Goal: Task Accomplishment & Management: Use online tool/utility

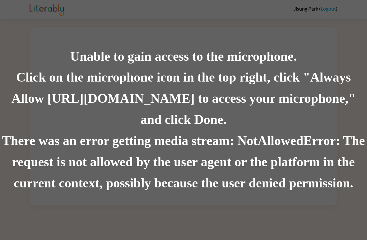
click at [336, 108] on div "Click on the microphone icon in the top right, click "Always Allow [URL][DOMAIN…" at bounding box center [183, 98] width 367 height 63
click at [71, 39] on div "Unable to gain access to the microphone. Click on the microphone icon in the to…" at bounding box center [183, 120] width 367 height 240
click at [79, 56] on div "Unable to gain access to the microphone." at bounding box center [183, 56] width 367 height 21
click at [82, 65] on div "Unable to gain access to the microphone." at bounding box center [183, 56] width 367 height 21
click at [334, 104] on div "Click on the microphone icon in the top right, click "Always Allow [URL][DOMAIN…" at bounding box center [183, 98] width 367 height 63
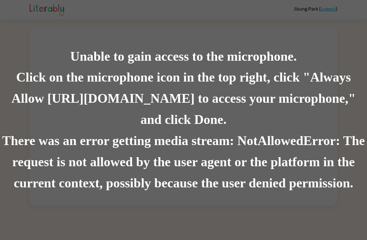
click at [326, 62] on div "Unable to gain access to the microphone." at bounding box center [183, 56] width 367 height 21
click at [326, 60] on div "Unable to gain access to the microphone." at bounding box center [183, 56] width 367 height 21
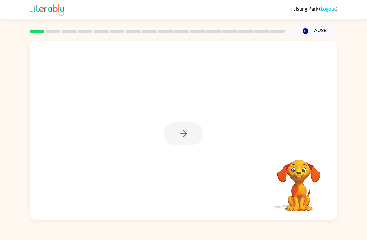
click at [165, 138] on div at bounding box center [184, 133] width 40 height 23
click at [189, 135] on div at bounding box center [184, 133] width 40 height 23
click at [188, 134] on div at bounding box center [184, 133] width 40 height 23
click at [189, 133] on div at bounding box center [184, 133] width 40 height 23
click at [188, 133] on icon "button" at bounding box center [183, 133] width 11 height 11
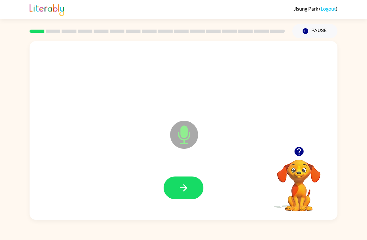
click at [196, 185] on button "button" at bounding box center [184, 187] width 40 height 23
click at [195, 186] on button "button" at bounding box center [184, 187] width 40 height 23
click at [191, 185] on button "button" at bounding box center [184, 187] width 40 height 23
click at [193, 185] on button "button" at bounding box center [184, 187] width 40 height 23
click at [191, 183] on button "button" at bounding box center [184, 187] width 40 height 23
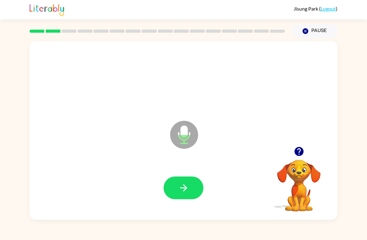
click at [188, 189] on icon "button" at bounding box center [183, 187] width 11 height 11
click at [187, 190] on icon "button" at bounding box center [183, 187] width 11 height 11
click at [190, 187] on button "button" at bounding box center [184, 187] width 40 height 23
click at [192, 187] on button "button" at bounding box center [184, 187] width 40 height 23
click at [188, 185] on icon "button" at bounding box center [183, 187] width 11 height 11
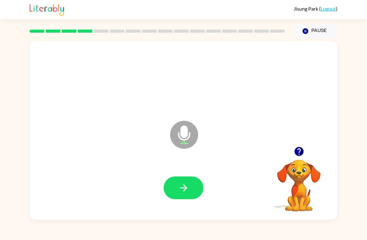
click at [190, 187] on button "button" at bounding box center [184, 187] width 40 height 23
click at [192, 189] on button "button" at bounding box center [184, 187] width 40 height 23
click at [187, 189] on icon "button" at bounding box center [183, 187] width 11 height 11
click at [186, 192] on icon "button" at bounding box center [183, 187] width 11 height 11
click at [187, 196] on button "button" at bounding box center [184, 187] width 40 height 23
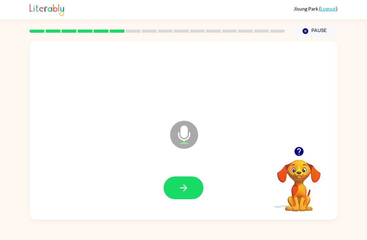
click at [184, 182] on button "button" at bounding box center [184, 187] width 40 height 23
click at [188, 185] on icon "button" at bounding box center [183, 187] width 11 height 11
click at [190, 187] on button "button" at bounding box center [184, 187] width 40 height 23
click at [181, 184] on icon "button" at bounding box center [183, 187] width 11 height 11
click at [187, 184] on icon "button" at bounding box center [183, 187] width 11 height 11
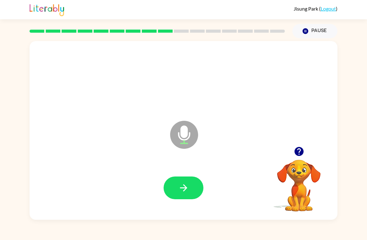
click at [189, 187] on button "button" at bounding box center [184, 187] width 40 height 23
click at [187, 191] on icon "button" at bounding box center [183, 187] width 11 height 11
click at [188, 185] on icon "button" at bounding box center [183, 187] width 11 height 11
click at [187, 190] on icon "button" at bounding box center [183, 187] width 11 height 11
click at [177, 190] on button "button" at bounding box center [184, 187] width 40 height 23
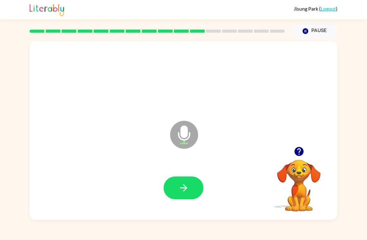
click at [187, 189] on icon "button" at bounding box center [183, 187] width 11 height 11
click at [192, 189] on button "button" at bounding box center [184, 187] width 40 height 23
click at [187, 188] on icon "button" at bounding box center [183, 187] width 11 height 11
click at [183, 188] on icon "button" at bounding box center [183, 187] width 7 height 7
click at [190, 191] on button "button" at bounding box center [184, 187] width 40 height 23
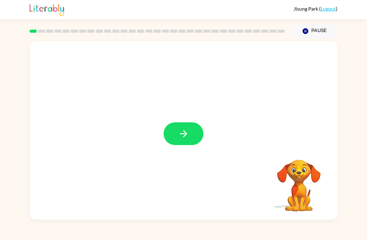
click at [185, 134] on icon "button" at bounding box center [183, 133] width 7 height 7
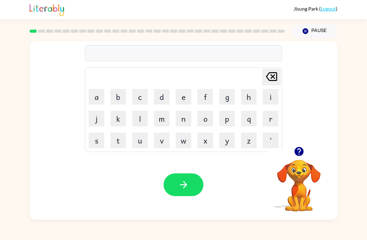
click at [96, 140] on button "s" at bounding box center [97, 140] width 16 height 16
click at [190, 95] on button "e" at bounding box center [184, 97] width 16 height 16
click at [95, 141] on button "s" at bounding box center [97, 140] width 16 height 16
click at [277, 76] on icon at bounding box center [271, 76] width 11 height 9
click at [275, 72] on icon "[PERSON_NAME] last character input" at bounding box center [271, 76] width 15 height 15
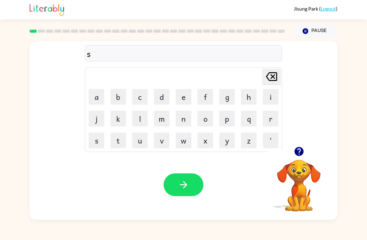
click at [187, 93] on button "e" at bounding box center [184, 97] width 16 height 16
click at [189, 118] on button "n" at bounding box center [184, 119] width 16 height 16
click at [195, 174] on button "button" at bounding box center [184, 184] width 40 height 23
click at [234, 117] on button "p" at bounding box center [227, 119] width 16 height 16
click at [276, 95] on button "i" at bounding box center [271, 97] width 16 height 16
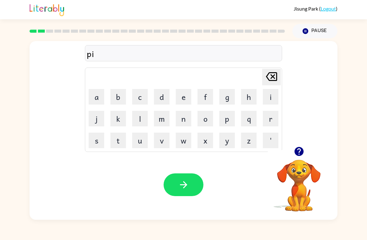
click at [188, 94] on button "e" at bounding box center [184, 97] width 16 height 16
click at [269, 122] on button "r" at bounding box center [271, 119] width 16 height 16
click at [197, 190] on button "button" at bounding box center [184, 184] width 40 height 23
click at [264, 104] on button "i" at bounding box center [271, 97] width 16 height 16
click at [276, 77] on icon at bounding box center [271, 76] width 11 height 9
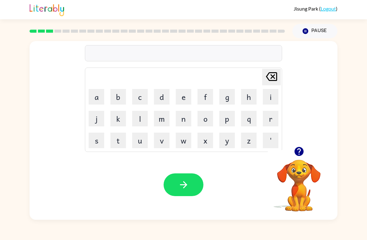
click at [274, 117] on button "r" at bounding box center [271, 119] width 16 height 16
click at [272, 95] on button "i" at bounding box center [271, 97] width 16 height 16
click at [96, 95] on button "a" at bounding box center [97, 97] width 16 height 16
click at [272, 115] on button "r" at bounding box center [271, 119] width 16 height 16
click at [95, 97] on button "a" at bounding box center [97, 97] width 16 height 16
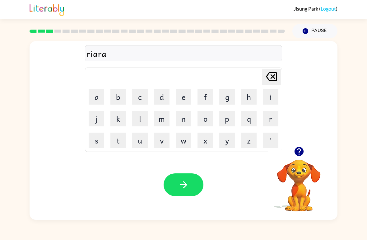
click at [271, 97] on button "i" at bounding box center [271, 97] width 16 height 16
click at [133, 117] on button "l" at bounding box center [140, 119] width 16 height 16
click at [272, 81] on icon at bounding box center [271, 76] width 11 height 9
click at [275, 77] on icon "Delete Delete last character input" at bounding box center [271, 76] width 15 height 15
click at [133, 119] on button "l" at bounding box center [140, 119] width 16 height 16
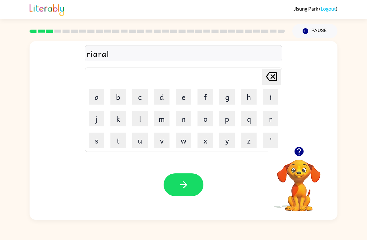
click at [271, 96] on button "i" at bounding box center [271, 97] width 16 height 16
click at [193, 180] on button "button" at bounding box center [184, 184] width 40 height 23
click at [300, 155] on icon "button" at bounding box center [298, 151] width 9 height 9
click at [302, 150] on icon "button" at bounding box center [298, 151] width 9 height 9
click at [139, 115] on button "l" at bounding box center [140, 119] width 16 height 16
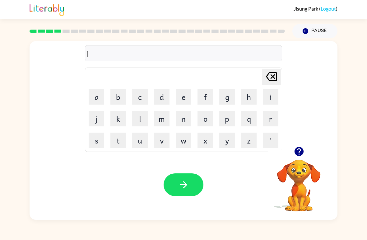
click at [102, 96] on button "a" at bounding box center [97, 97] width 16 height 16
click at [267, 117] on button "r" at bounding box center [271, 119] width 16 height 16
click at [180, 124] on button "n" at bounding box center [184, 119] width 16 height 16
click at [274, 76] on icon at bounding box center [271, 76] width 11 height 9
click at [159, 119] on button "m" at bounding box center [162, 119] width 16 height 16
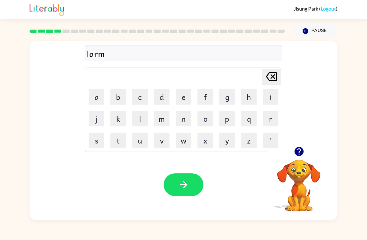
click at [203, 119] on button "o" at bounding box center [205, 119] width 16 height 16
click at [183, 116] on button "n" at bounding box center [184, 119] width 16 height 16
click at [269, 93] on button "i" at bounding box center [271, 97] width 16 height 16
click at [205, 180] on div "Your browser must support playing .mp4 files to use Literably. Please try using…" at bounding box center [184, 185] width 308 height 70
click at [187, 185] on icon "button" at bounding box center [183, 184] width 11 height 11
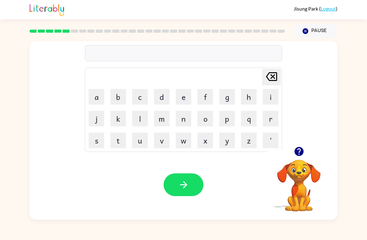
click at [159, 101] on button "d" at bounding box center [162, 97] width 16 height 16
click at [213, 117] on button "o" at bounding box center [205, 119] width 16 height 16
click at [206, 104] on button "f" at bounding box center [205, 97] width 16 height 16
click at [205, 119] on button "o" at bounding box center [205, 119] width 16 height 16
click at [121, 117] on button "k" at bounding box center [118, 119] width 16 height 16
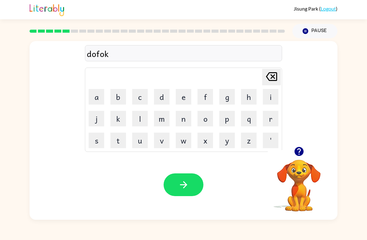
click at [94, 95] on button "a" at bounding box center [97, 97] width 16 height 16
click at [268, 100] on button "i" at bounding box center [271, 97] width 16 height 16
click at [223, 117] on button "p" at bounding box center [227, 119] width 16 height 16
click at [181, 180] on icon "button" at bounding box center [183, 184] width 11 height 11
click at [119, 97] on button "b" at bounding box center [118, 97] width 16 height 16
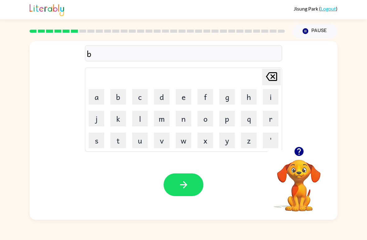
click at [94, 100] on button "a" at bounding box center [97, 97] width 16 height 16
click at [266, 95] on button "i" at bounding box center [271, 97] width 16 height 16
click at [133, 98] on button "c" at bounding box center [140, 97] width 16 height 16
click at [100, 80] on td "Delete Delete last character input" at bounding box center [183, 76] width 195 height 17
click at [102, 93] on button "a" at bounding box center [97, 97] width 16 height 16
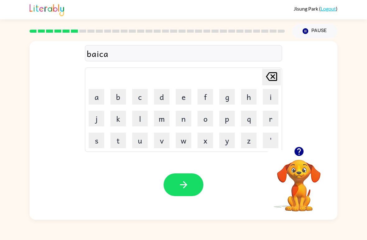
click at [275, 96] on button "i" at bounding box center [271, 97] width 16 height 16
click at [185, 122] on button "n" at bounding box center [184, 119] width 16 height 16
click at [273, 74] on icon "Delete Delete last character input" at bounding box center [271, 76] width 15 height 15
click at [206, 118] on button "o" at bounding box center [205, 119] width 16 height 16
click at [183, 118] on button "n" at bounding box center [184, 119] width 16 height 16
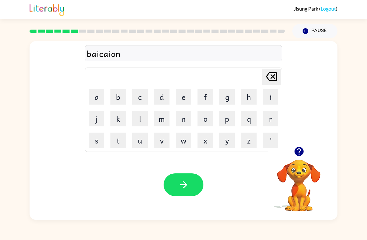
click at [189, 193] on button "button" at bounding box center [184, 184] width 40 height 23
click at [232, 122] on button "p" at bounding box center [227, 119] width 16 height 16
click at [188, 94] on button "e" at bounding box center [184, 97] width 16 height 16
click at [269, 118] on button "r" at bounding box center [271, 119] width 16 height 16
click at [186, 96] on button "e" at bounding box center [184, 97] width 16 height 16
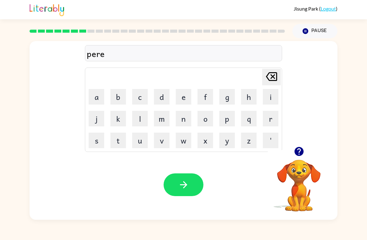
click at [138, 117] on button "l" at bounding box center [140, 119] width 16 height 16
click at [180, 183] on icon "button" at bounding box center [183, 184] width 11 height 11
click at [234, 114] on button "p" at bounding box center [227, 119] width 16 height 16
click at [186, 96] on button "e" at bounding box center [184, 97] width 16 height 16
click at [136, 114] on button "l" at bounding box center [140, 119] width 16 height 16
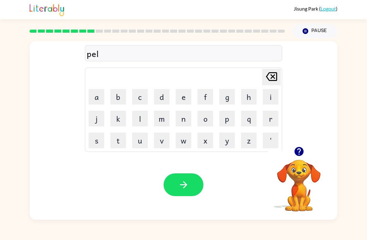
click at [271, 93] on button "i" at bounding box center [271, 97] width 16 height 16
click at [229, 97] on button "g" at bounding box center [227, 97] width 16 height 16
click at [185, 94] on button "e" at bounding box center [184, 97] width 16 height 16
click at [146, 115] on button "l" at bounding box center [140, 119] width 16 height 16
click at [192, 179] on button "button" at bounding box center [184, 184] width 40 height 23
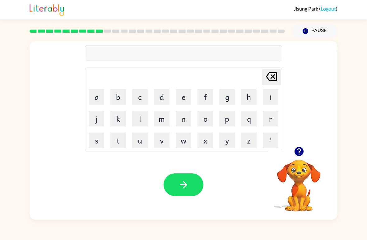
click at [137, 95] on button "c" at bounding box center [140, 97] width 16 height 16
click at [209, 116] on button "o" at bounding box center [205, 119] width 16 height 16
click at [271, 71] on icon "Delete Delete last character input" at bounding box center [271, 76] width 15 height 15
click at [190, 91] on button "e" at bounding box center [184, 97] width 16 height 16
click at [269, 83] on icon "Delete Delete last character input" at bounding box center [271, 76] width 15 height 15
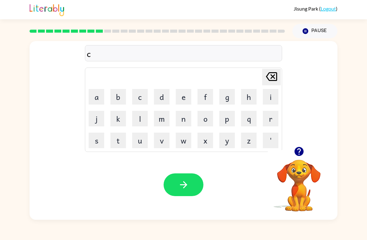
click at [91, 101] on button "a" at bounding box center [97, 97] width 16 height 16
click at [231, 116] on button "p" at bounding box center [227, 119] width 16 height 16
click at [138, 92] on button "c" at bounding box center [140, 97] width 16 height 16
click at [208, 119] on button "o" at bounding box center [205, 119] width 16 height 16
click at [272, 100] on button "i" at bounding box center [271, 97] width 16 height 16
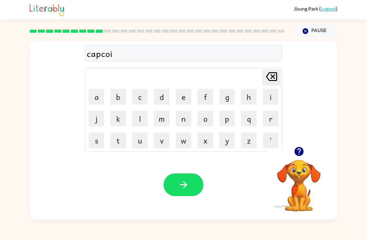
click at [210, 117] on button "o" at bounding box center [205, 119] width 16 height 16
click at [187, 118] on button "n" at bounding box center [184, 119] width 16 height 16
click at [177, 176] on button "button" at bounding box center [184, 184] width 40 height 23
click at [201, 96] on button "f" at bounding box center [205, 97] width 16 height 16
click at [270, 116] on button "r" at bounding box center [271, 119] width 16 height 16
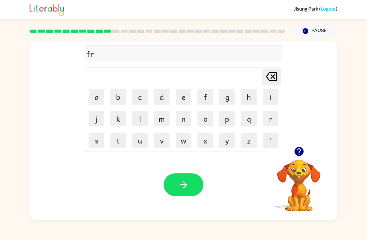
click at [185, 99] on button "e" at bounding box center [184, 97] width 16 height 16
click at [98, 140] on button "s" at bounding box center [97, 140] width 16 height 16
click at [143, 99] on button "c" at bounding box center [140, 97] width 16 height 16
click at [244, 96] on button "h" at bounding box center [249, 97] width 16 height 16
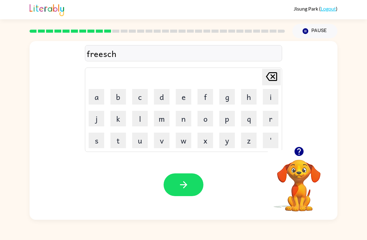
click at [273, 78] on icon "Delete Delete last character input" at bounding box center [271, 76] width 15 height 15
click at [134, 95] on button "c" at bounding box center [140, 97] width 16 height 16
click at [253, 93] on button "h" at bounding box center [249, 97] width 16 height 16
click at [212, 116] on button "o" at bounding box center [205, 119] width 16 height 16
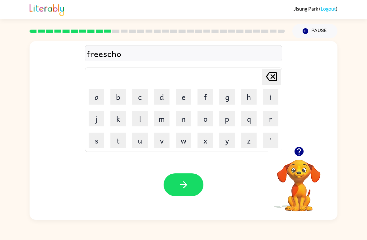
click at [212, 116] on button "o" at bounding box center [205, 119] width 16 height 16
click at [138, 114] on button "l" at bounding box center [140, 119] width 16 height 16
click at [187, 180] on icon "button" at bounding box center [183, 184] width 11 height 11
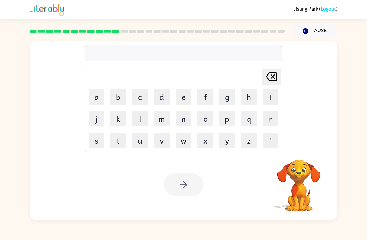
click at [183, 181] on div at bounding box center [184, 184] width 40 height 23
click at [292, 162] on video "Your browser must support playing .mp4 files to use Literably. Please try using…" at bounding box center [299, 181] width 62 height 62
click at [295, 174] on video "Your browser must support playing .mp4 files to use Literably. Please try using…" at bounding box center [299, 181] width 62 height 62
click at [293, 169] on video "Your browser must support playing .mp4 files to use Literably. Please try using…" at bounding box center [299, 181] width 62 height 62
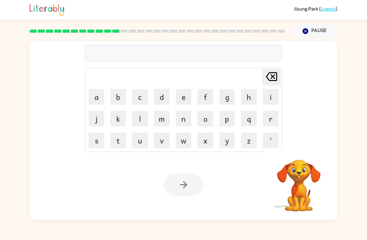
click at [300, 185] on video "Your browser must support playing .mp4 files to use Literably. Please try using…" at bounding box center [299, 181] width 62 height 62
click at [298, 180] on video "Your browser must support playing .mp4 files to use Literably. Please try using…" at bounding box center [299, 181] width 62 height 62
click at [208, 92] on button "f" at bounding box center [205, 97] width 16 height 16
click at [265, 120] on button "r" at bounding box center [271, 119] width 16 height 16
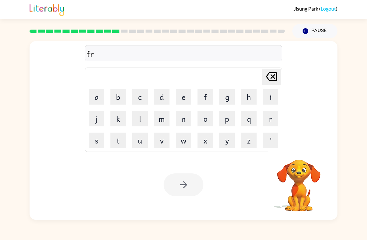
click at [185, 98] on button "e" at bounding box center [184, 97] width 16 height 16
click at [138, 96] on button "c" at bounding box center [140, 97] width 16 height 16
click at [252, 95] on button "h" at bounding box center [249, 97] width 16 height 16
click at [201, 115] on button "o" at bounding box center [205, 119] width 16 height 16
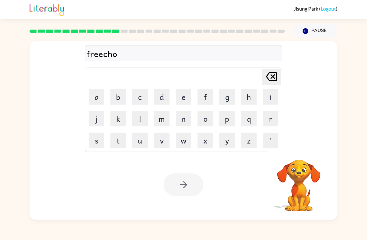
click at [201, 115] on button "o" at bounding box center [205, 119] width 16 height 16
click at [144, 116] on button "l" at bounding box center [140, 119] width 16 height 16
click at [122, 50] on div "freechool" at bounding box center [183, 53] width 193 height 13
click at [126, 53] on div "freechool" at bounding box center [183, 53] width 193 height 13
click at [131, 50] on div "freechool" at bounding box center [183, 53] width 193 height 13
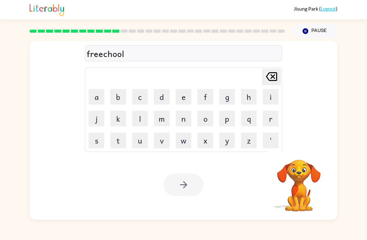
click at [123, 50] on div "freechool" at bounding box center [183, 53] width 193 height 13
click at [125, 55] on div "freechool" at bounding box center [183, 53] width 193 height 13
click at [271, 76] on icon "Delete Delete last character input" at bounding box center [271, 76] width 15 height 15
click at [271, 78] on icon at bounding box center [271, 76] width 11 height 9
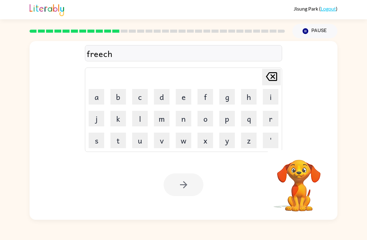
click at [270, 82] on icon "Delete Delete last character input" at bounding box center [271, 76] width 15 height 15
click at [269, 82] on icon "Delete Delete last character input" at bounding box center [271, 76] width 15 height 15
click at [135, 96] on button "c" at bounding box center [140, 97] width 16 height 16
click at [250, 94] on button "h" at bounding box center [249, 97] width 16 height 16
click at [211, 115] on button "o" at bounding box center [205, 119] width 16 height 16
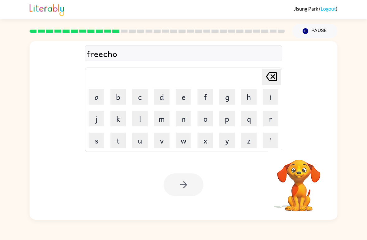
click at [210, 115] on button "o" at bounding box center [205, 119] width 16 height 16
click at [143, 119] on button "l" at bounding box center [140, 119] width 16 height 16
click at [277, 75] on icon "Delete Delete last character input" at bounding box center [271, 76] width 15 height 15
click at [275, 77] on icon "Delete Delete last character input" at bounding box center [271, 76] width 15 height 15
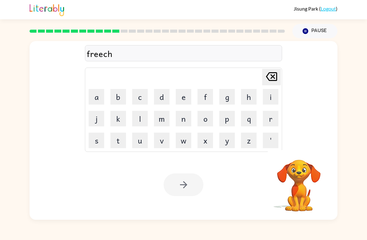
click at [275, 77] on icon "Delete Delete last character input" at bounding box center [271, 76] width 15 height 15
click at [275, 79] on icon "Delete Delete last character input" at bounding box center [271, 76] width 15 height 15
click at [95, 136] on button "s" at bounding box center [97, 140] width 16 height 16
click at [141, 99] on button "c" at bounding box center [140, 97] width 16 height 16
click at [247, 90] on button "h" at bounding box center [249, 97] width 16 height 16
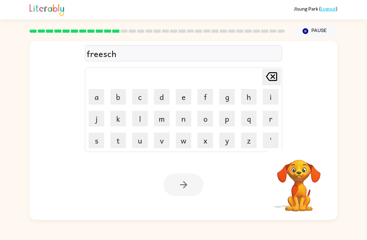
click at [209, 115] on button "o" at bounding box center [205, 119] width 16 height 16
click at [208, 116] on button "o" at bounding box center [205, 119] width 16 height 16
click at [147, 113] on button "l" at bounding box center [140, 119] width 16 height 16
click at [316, 26] on button "Pause Pause" at bounding box center [314, 31] width 45 height 14
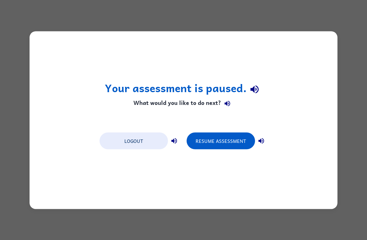
click at [305, 0] on div "Your assessment is paused. What would you like to do next? Logout Resume Assess…" at bounding box center [183, 120] width 367 height 240
click at [302, 5] on div "Your assessment is paused. What would you like to do next? Logout Resume Assess…" at bounding box center [183, 120] width 367 height 240
click at [294, 74] on div "Your assessment is paused. What would you like to do next? Logout Resume Assess…" at bounding box center [184, 120] width 308 height 178
click at [112, 136] on button "Logout" at bounding box center [133, 140] width 68 height 17
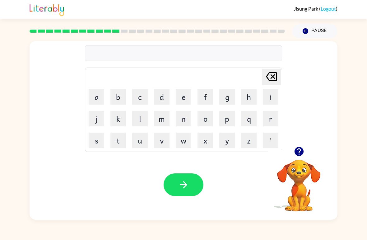
click at [137, 95] on button "c" at bounding box center [140, 97] width 16 height 16
click at [186, 98] on button "e" at bounding box center [184, 97] width 16 height 16
click at [265, 116] on button "r" at bounding box center [271, 119] width 16 height 16
click at [270, 91] on button "i" at bounding box center [271, 97] width 16 height 16
click at [167, 113] on button "m" at bounding box center [162, 119] width 16 height 16
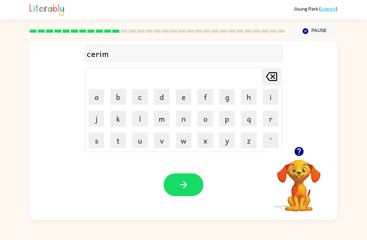
click at [187, 176] on button "button" at bounding box center [184, 184] width 40 height 23
click at [162, 98] on button "d" at bounding box center [162, 97] width 16 height 16
click at [269, 92] on button "i" at bounding box center [271, 97] width 16 height 16
click at [230, 97] on button "g" at bounding box center [227, 97] width 16 height 16
click at [278, 75] on icon "Delete Delete last character input" at bounding box center [271, 76] width 15 height 15
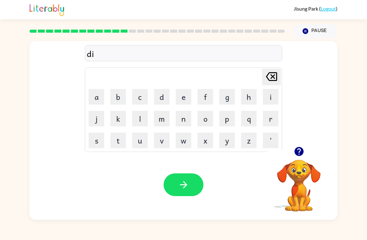
click at [229, 125] on button "p" at bounding box center [227, 119] width 16 height 16
click at [100, 93] on button "a" at bounding box center [97, 97] width 16 height 16
click at [117, 113] on button "k" at bounding box center [118, 119] width 16 height 16
click at [182, 171] on div "Your browser must support playing .mp4 files to use Literably. Please try using…" at bounding box center [184, 185] width 308 height 70
click at [189, 180] on button "button" at bounding box center [184, 184] width 40 height 23
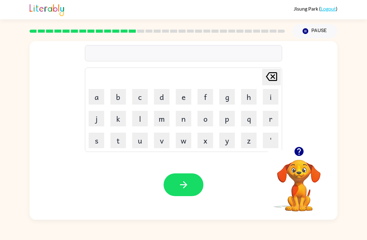
click at [230, 104] on button "g" at bounding box center [227, 97] width 16 height 16
click at [271, 78] on icon "Delete Delete last character input" at bounding box center [271, 76] width 15 height 15
click at [228, 122] on button "p" at bounding box center [227, 119] width 16 height 16
click at [99, 96] on button "a" at bounding box center [97, 97] width 16 height 16
click at [181, 91] on button "e" at bounding box center [184, 97] width 16 height 16
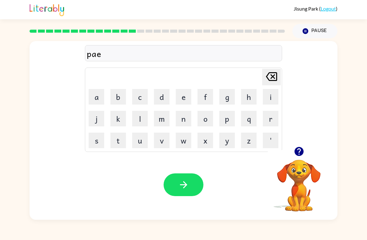
click at [157, 117] on button "m" at bounding box center [162, 119] width 16 height 16
click at [213, 117] on button "o" at bounding box center [205, 119] width 16 height 16
click at [116, 143] on button "t" at bounding box center [118, 140] width 16 height 16
click at [172, 180] on button "button" at bounding box center [184, 184] width 40 height 23
click at [91, 92] on button "a" at bounding box center [97, 97] width 16 height 16
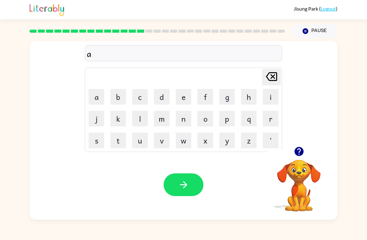
click at [275, 79] on icon at bounding box center [271, 76] width 11 height 9
click at [275, 78] on icon at bounding box center [271, 76] width 11 height 9
click at [159, 116] on button "m" at bounding box center [162, 119] width 16 height 16
click at [96, 97] on button "a" at bounding box center [97, 97] width 16 height 16
click at [268, 95] on button "i" at bounding box center [271, 97] width 16 height 16
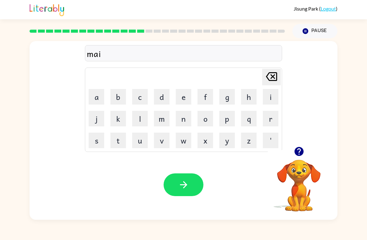
click at [93, 119] on button "j" at bounding box center [97, 119] width 16 height 16
click at [176, 96] on button "e" at bounding box center [184, 97] width 16 height 16
click at [271, 111] on button "r" at bounding box center [271, 119] width 16 height 16
click at [99, 52] on div "maijer" at bounding box center [183, 53] width 193 height 13
click at [101, 53] on div "maijer" at bounding box center [183, 53] width 193 height 13
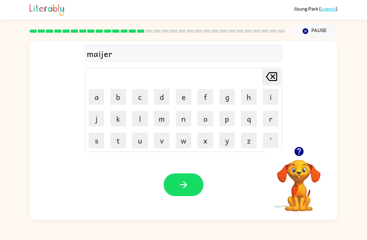
click at [101, 53] on div "maijer" at bounding box center [183, 53] width 193 height 13
click at [99, 53] on div "maijer" at bounding box center [183, 53] width 193 height 13
click at [274, 73] on icon at bounding box center [271, 76] width 11 height 9
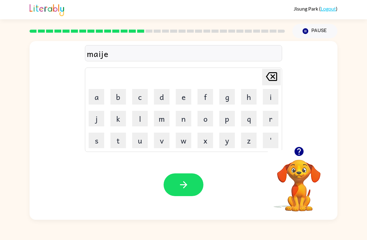
click at [274, 72] on icon at bounding box center [271, 76] width 11 height 9
click at [276, 76] on icon "Delete Delete last character input" at bounding box center [271, 76] width 15 height 15
click at [275, 76] on icon "Delete Delete last character input" at bounding box center [271, 76] width 15 height 15
click at [234, 137] on button "y" at bounding box center [227, 140] width 16 height 16
click at [94, 119] on button "j" at bounding box center [97, 119] width 16 height 16
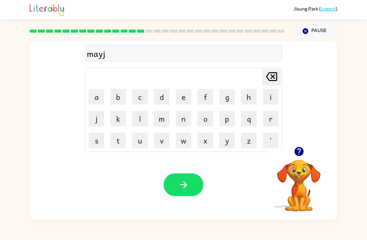
click at [184, 99] on button "e" at bounding box center [184, 97] width 16 height 16
click at [277, 118] on button "r" at bounding box center [271, 119] width 16 height 16
click at [171, 184] on button "button" at bounding box center [184, 184] width 40 height 23
click at [101, 134] on button "s" at bounding box center [97, 140] width 16 height 16
click at [205, 92] on button "f" at bounding box center [205, 97] width 16 height 16
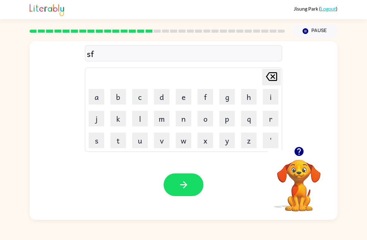
click at [178, 94] on button "e" at bounding box center [184, 97] width 16 height 16
click at [272, 115] on button "r" at bounding box center [271, 119] width 16 height 16
click at [111, 114] on button "k" at bounding box center [118, 119] width 16 height 16
click at [175, 201] on div "Your browser must support playing .mp4 files to use Literably. Please try using…" at bounding box center [184, 185] width 308 height 70
click at [177, 185] on button "button" at bounding box center [184, 184] width 40 height 23
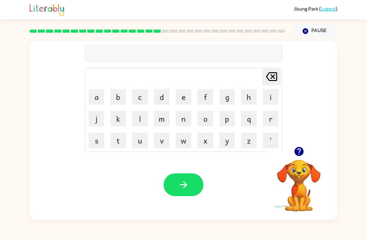
click at [227, 115] on button "p" at bounding box center [227, 119] width 16 height 16
click at [92, 92] on button "a" at bounding box center [97, 97] width 16 height 16
click at [269, 115] on button "r" at bounding box center [271, 119] width 16 height 16
click at [183, 175] on button "button" at bounding box center [184, 184] width 40 height 23
click at [3, 25] on div "Jisung Park ( Logout ) Pause Pause Delete Delete last character input a b c d e…" at bounding box center [183, 120] width 367 height 240
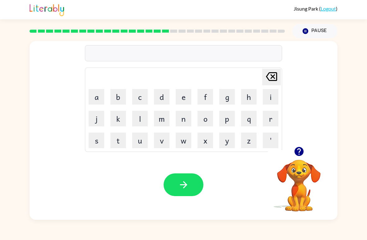
click at [95, 135] on button "s" at bounding box center [97, 140] width 16 height 16
click at [227, 116] on button "p" at bounding box center [227, 119] width 16 height 16
click at [184, 117] on button "n" at bounding box center [184, 119] width 16 height 16
click at [251, 92] on button "h" at bounding box center [249, 97] width 16 height 16
click at [187, 113] on button "n" at bounding box center [184, 119] width 16 height 16
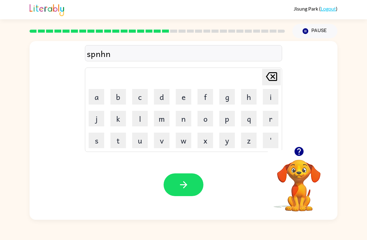
click at [244, 115] on button "q" at bounding box center [249, 119] width 16 height 16
click at [271, 75] on icon at bounding box center [271, 76] width 11 height 9
click at [228, 97] on button "g" at bounding box center [227, 97] width 16 height 16
click at [272, 77] on icon at bounding box center [271, 76] width 11 height 9
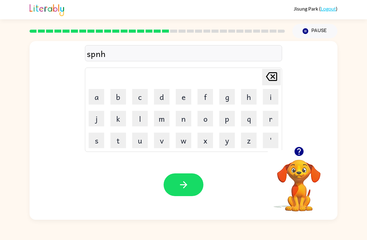
click at [269, 82] on icon "Delete Delete last character input" at bounding box center [271, 76] width 15 height 15
click at [180, 119] on button "n" at bounding box center [184, 119] width 16 height 16
click at [273, 95] on button "i" at bounding box center [271, 97] width 16 height 16
click at [182, 118] on button "n" at bounding box center [184, 119] width 16 height 16
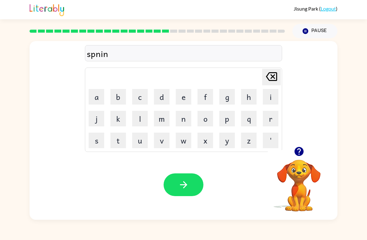
click at [251, 117] on button "q" at bounding box center [249, 119] width 16 height 16
click at [268, 76] on icon "Delete Delete last character input" at bounding box center [271, 76] width 15 height 15
click at [228, 99] on button "g" at bounding box center [227, 97] width 16 height 16
click at [198, 180] on button "button" at bounding box center [184, 184] width 40 height 23
click at [300, 154] on icon "button" at bounding box center [298, 151] width 9 height 9
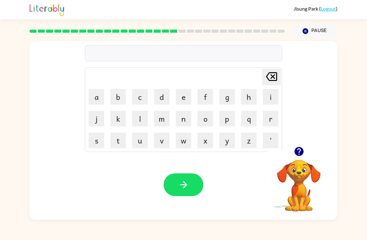
click at [234, 89] on button "g" at bounding box center [227, 97] width 16 height 16
click at [135, 123] on button "l" at bounding box center [140, 119] width 16 height 16
click at [95, 96] on button "a" at bounding box center [97, 97] width 16 height 16
click at [190, 116] on button "n" at bounding box center [184, 119] width 16 height 16
click at [117, 98] on button "b" at bounding box center [118, 97] width 16 height 16
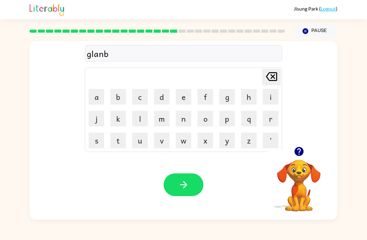
click at [184, 99] on button "e" at bounding box center [184, 97] width 16 height 16
click at [92, 96] on button "a" at bounding box center [97, 97] width 16 height 16
click at [97, 142] on button "s" at bounding box center [97, 140] width 16 height 16
click at [120, 141] on button "t" at bounding box center [118, 140] width 16 height 16
click at [189, 187] on icon "button" at bounding box center [183, 184] width 11 height 11
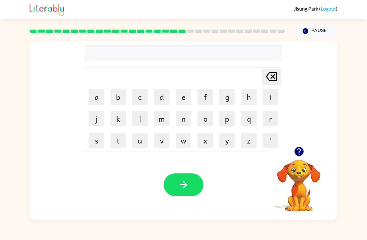
click at [274, 97] on button "i" at bounding box center [271, 97] width 16 height 16
click at [180, 119] on button "n" at bounding box center [184, 119] width 16 height 16
click at [121, 125] on button "k" at bounding box center [118, 119] width 16 height 16
click at [97, 100] on button "a" at bounding box center [97, 97] width 16 height 16
click at [273, 119] on button "r" at bounding box center [271, 119] width 16 height 16
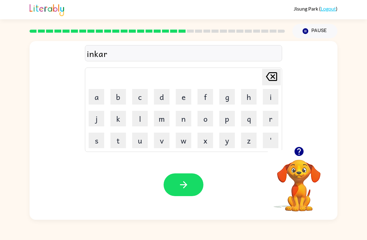
click at [162, 101] on button "d" at bounding box center [162, 97] width 16 height 16
click at [178, 95] on button "e" at bounding box center [184, 97] width 16 height 16
click at [272, 113] on button "r" at bounding box center [271, 119] width 16 height 16
click at [178, 190] on icon "button" at bounding box center [183, 184] width 11 height 11
click at [161, 95] on button "d" at bounding box center [162, 97] width 16 height 16
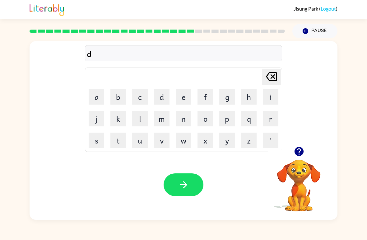
click at [177, 96] on button "e" at bounding box center [184, 97] width 16 height 16
click at [93, 136] on button "s" at bounding box center [97, 140] width 16 height 16
click at [179, 97] on button "e" at bounding box center [184, 97] width 16 height 16
click at [181, 116] on button "n" at bounding box center [184, 119] width 16 height 16
click at [181, 175] on button "button" at bounding box center [184, 184] width 40 height 23
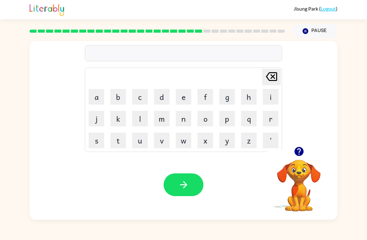
click at [181, 123] on button "n" at bounding box center [184, 119] width 16 height 16
click at [205, 123] on button "o" at bounding box center [205, 119] width 16 height 16
click at [124, 99] on button "b" at bounding box center [118, 97] width 16 height 16
click at [187, 97] on button "e" at bounding box center [184, 97] width 16 height 16
click at [182, 125] on button "n" at bounding box center [184, 119] width 16 height 16
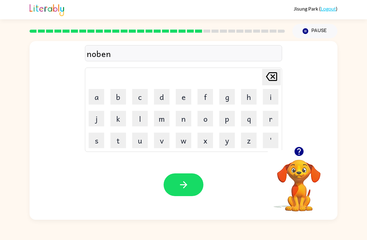
click at [272, 91] on button "i" at bounding box center [271, 97] width 16 height 16
click at [184, 113] on button "n" at bounding box center [184, 119] width 16 height 16
click at [227, 96] on button "g" at bounding box center [227, 97] width 16 height 16
click at [187, 171] on div "Your browser must support playing .mp4 files to use Literably. Please try using…" at bounding box center [184, 185] width 308 height 70
click at [192, 176] on button "button" at bounding box center [184, 184] width 40 height 23
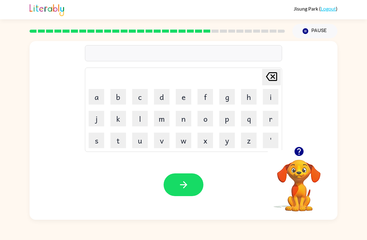
click at [299, 158] on button "button" at bounding box center [299, 151] width 16 height 16
click at [91, 140] on button "s" at bounding box center [97, 140] width 16 height 16
click at [191, 103] on button "e" at bounding box center [184, 97] width 16 height 16
click at [125, 141] on button "t" at bounding box center [118, 140] width 16 height 16
click at [278, 76] on icon "Delete Delete last character input" at bounding box center [271, 76] width 15 height 15
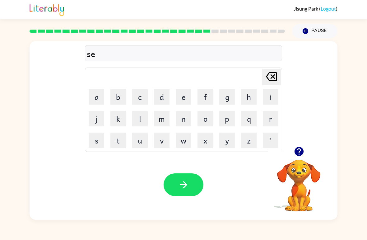
click at [234, 117] on button "p" at bounding box center [227, 119] width 16 height 16
click at [183, 87] on td "e" at bounding box center [183, 96] width 21 height 21
click at [184, 99] on button "e" at bounding box center [184, 97] width 16 height 16
click at [273, 93] on button "i" at bounding box center [271, 97] width 16 height 16
click at [180, 118] on button "n" at bounding box center [184, 119] width 16 height 16
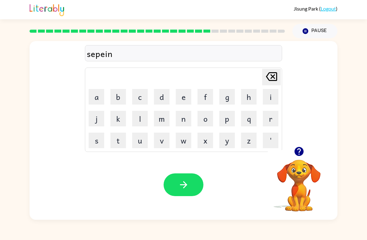
click at [186, 174] on button "button" at bounding box center [184, 184] width 40 height 23
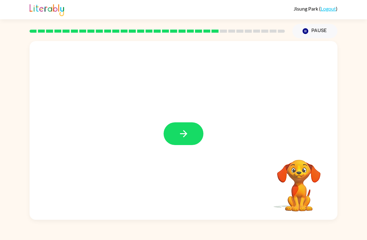
click at [172, 120] on div at bounding box center [184, 130] width 308 height 178
click at [196, 121] on div at bounding box center [184, 130] width 308 height 178
click at [169, 128] on button "button" at bounding box center [184, 133] width 40 height 23
